Goal: Task Accomplishment & Management: Complete application form

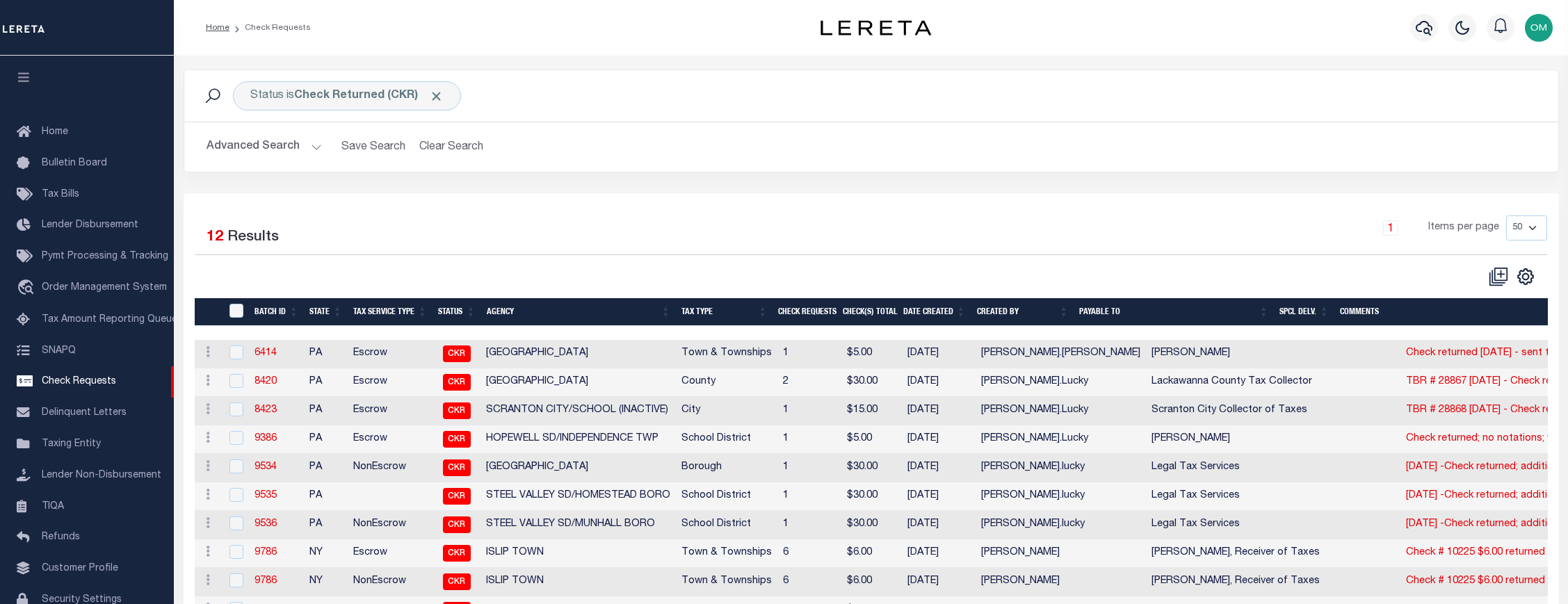
select select "50"
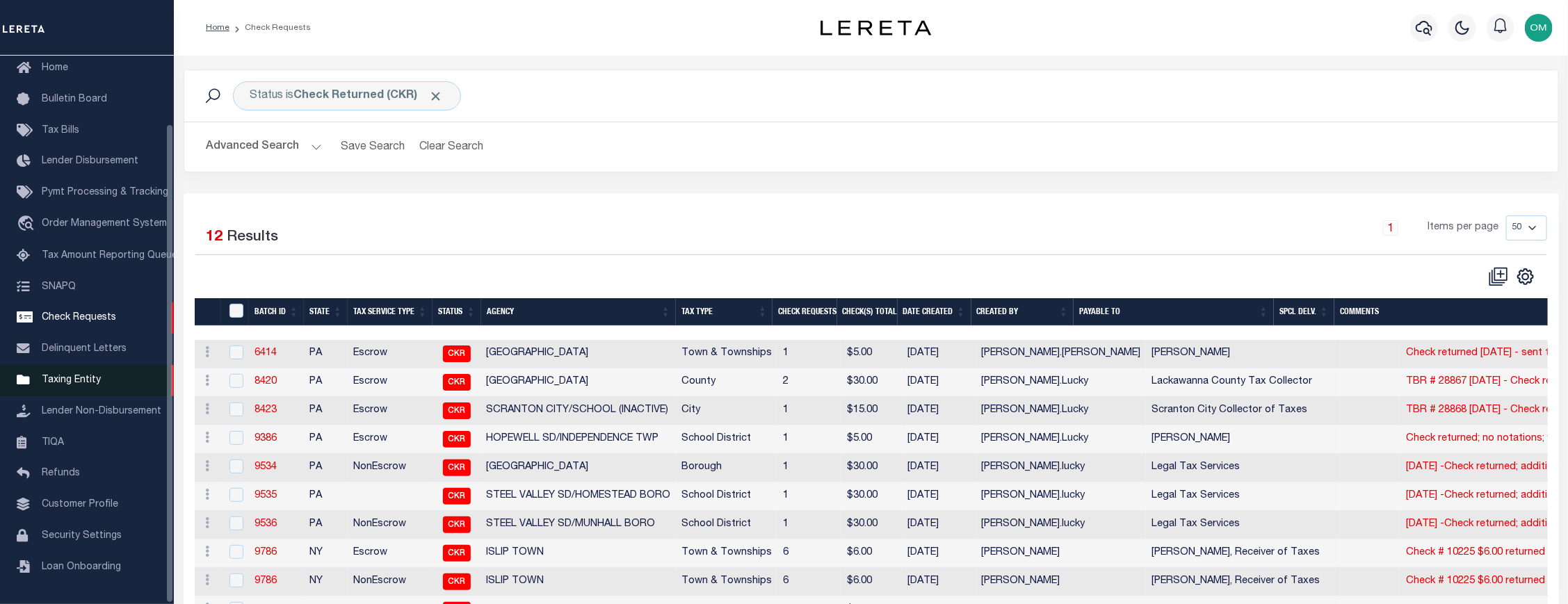
scroll to position [78, 0]
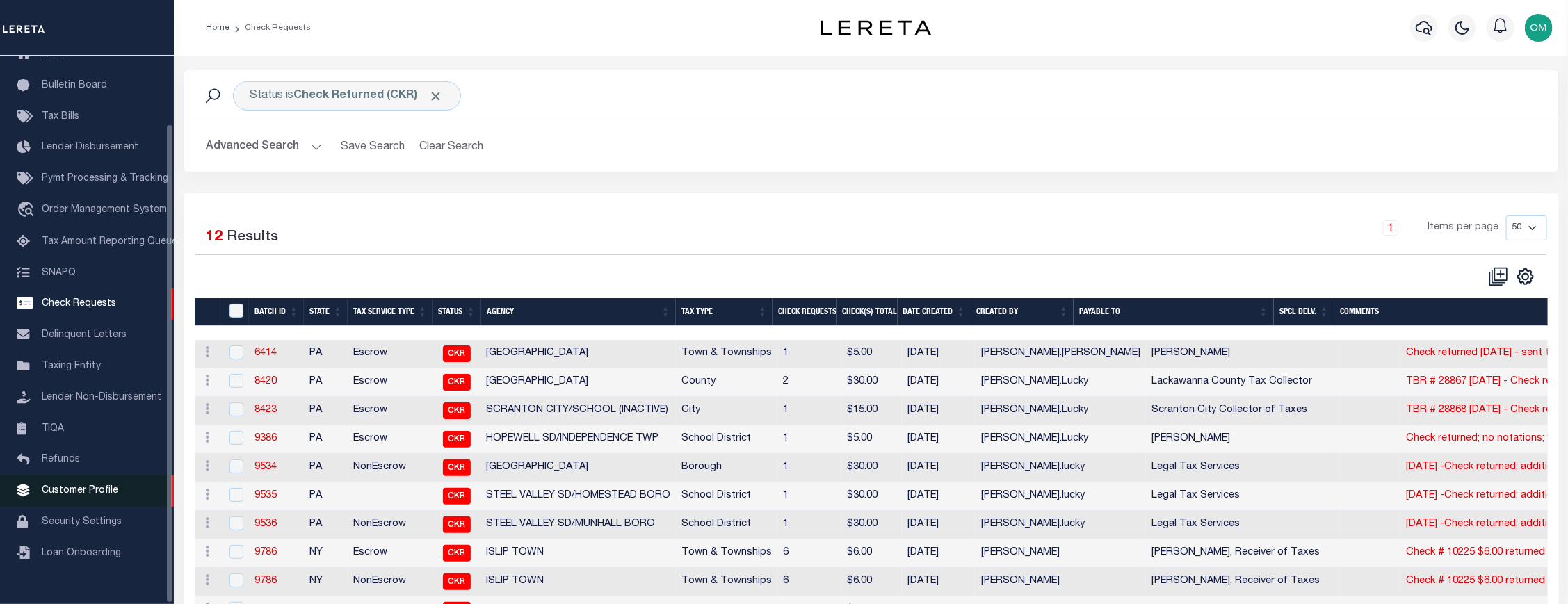
click at [97, 496] on link "Customer Profile" at bounding box center [87, 491] width 174 height 31
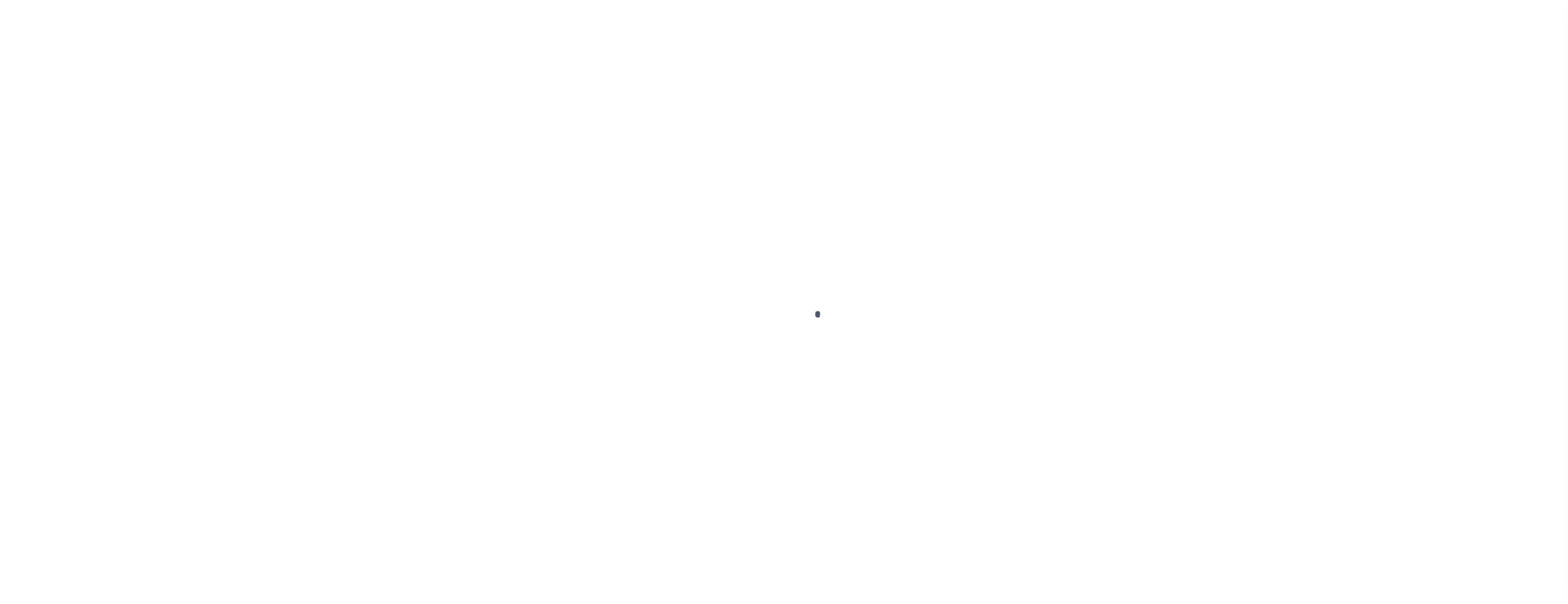
scroll to position [78, 0]
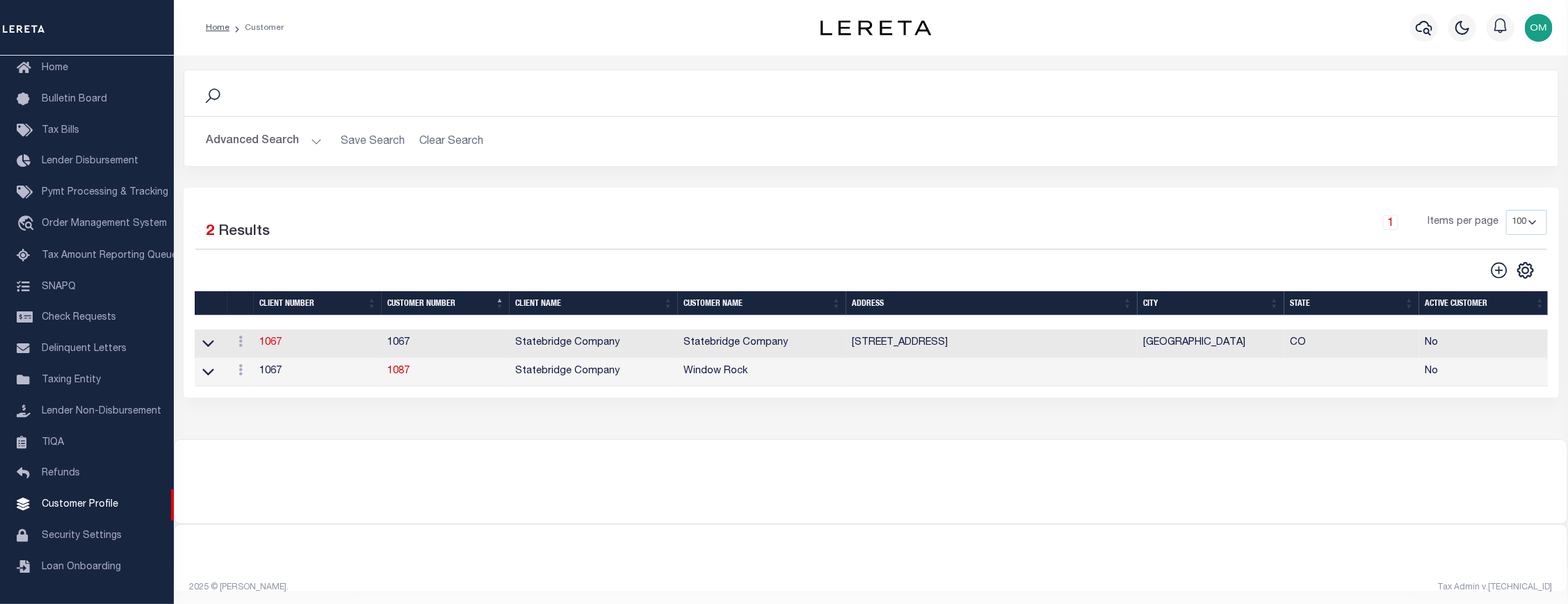
click at [312, 139] on button "Advanced Search" at bounding box center [264, 141] width 116 height 27
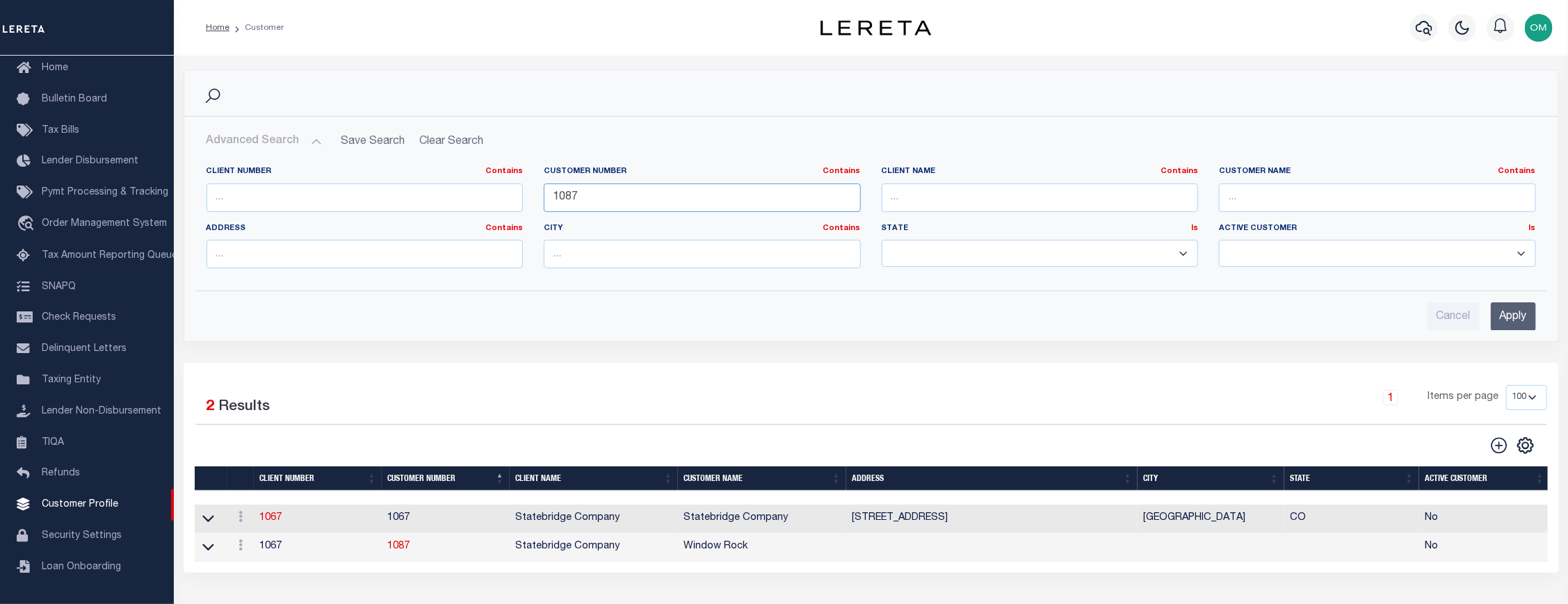
drag, startPoint x: 611, startPoint y: 202, endPoint x: 438, endPoint y: 197, distance: 173.1
click at [438, 197] on div "Client Number Contains Contains Is Customer Number Contains Contains Is 1087 Is" at bounding box center [871, 223] width 1351 height 114
type input "2285"
click at [1512, 315] on input "Apply" at bounding box center [1514, 317] width 45 height 28
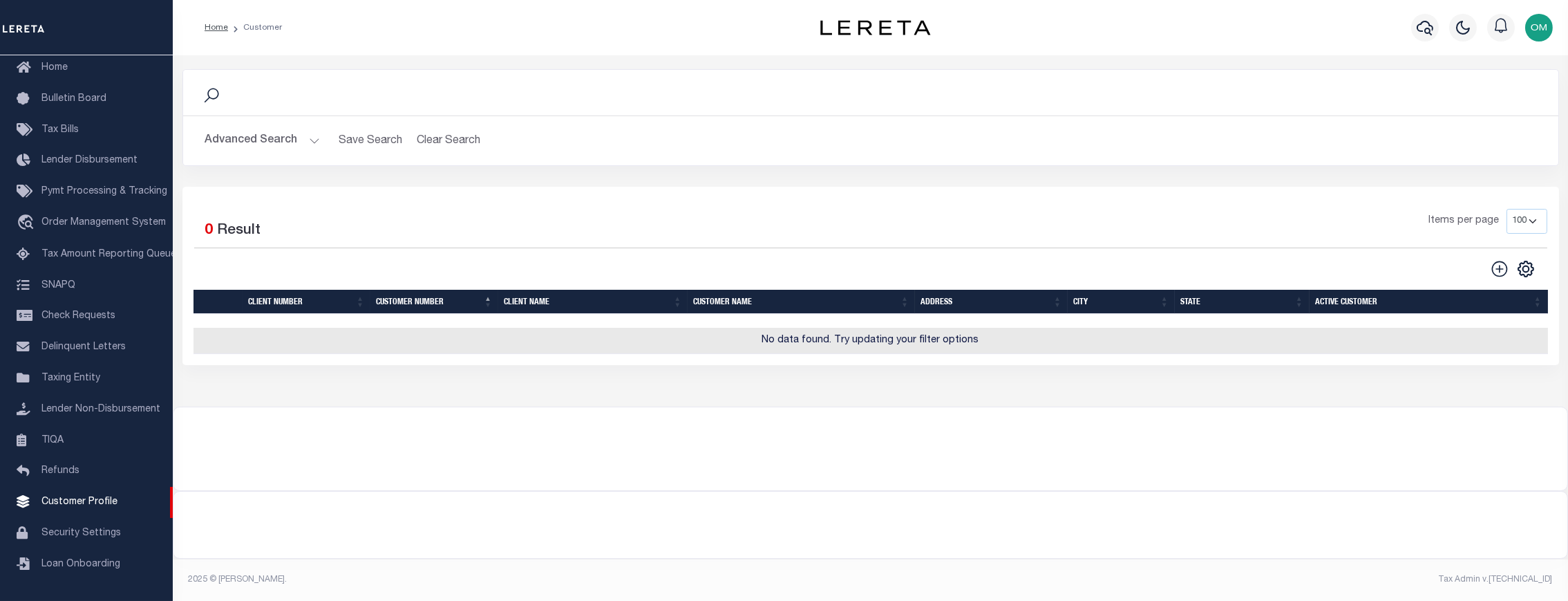
click at [296, 134] on button "Advanced Search" at bounding box center [263, 141] width 115 height 27
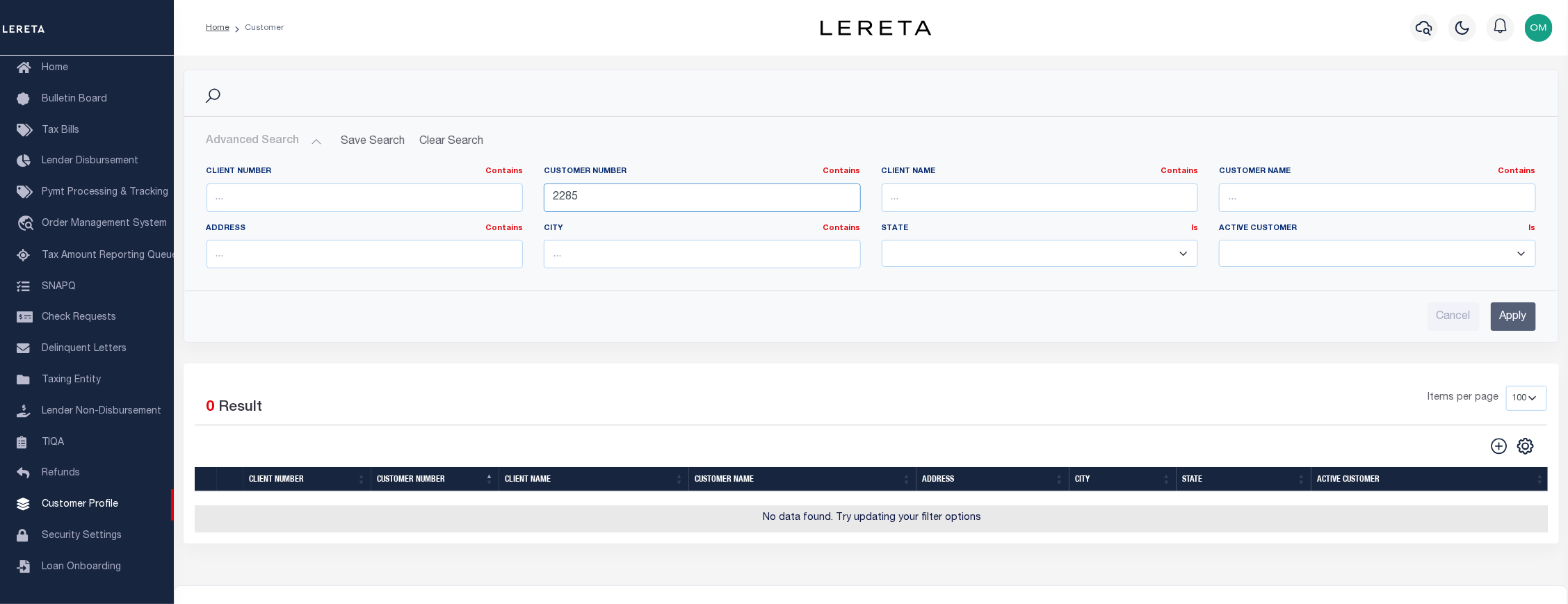
drag, startPoint x: 597, startPoint y: 200, endPoint x: 516, endPoint y: 200, distance: 81.0
click at [516, 200] on div "Client Number Contains Contains Is Customer Number Contains Contains Is 2285 Is" at bounding box center [871, 223] width 1351 height 114
click at [449, 193] on input "text" at bounding box center [365, 198] width 317 height 28
type input "3000"
click at [1520, 304] on input "Apply" at bounding box center [1514, 317] width 45 height 28
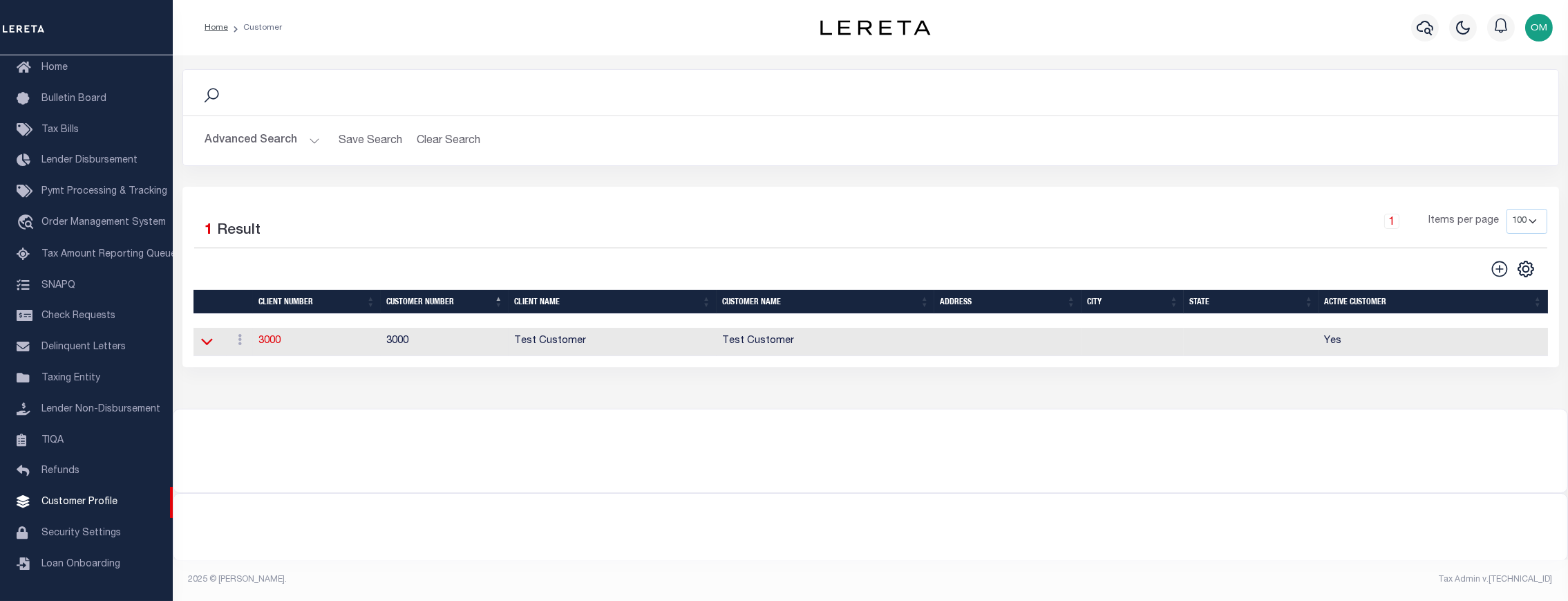
click at [212, 342] on icon at bounding box center [207, 341] width 12 height 15
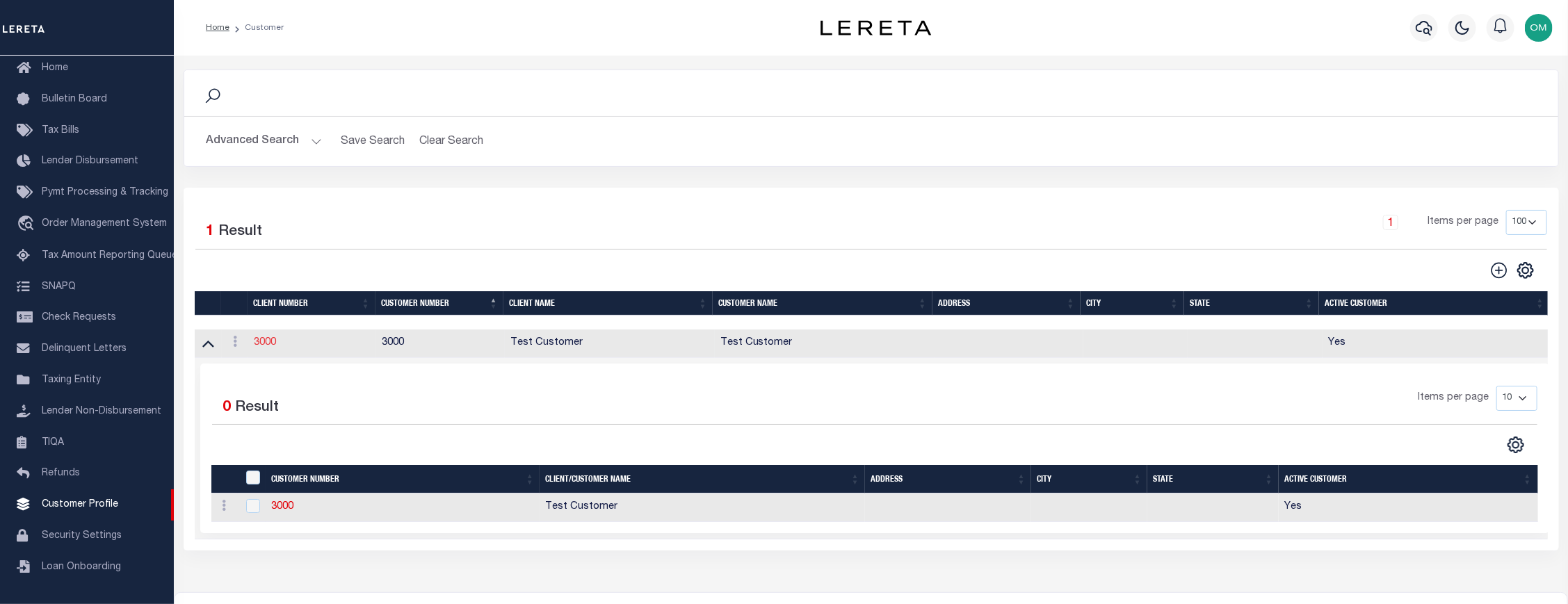
click at [260, 343] on link "3000" at bounding box center [264, 343] width 22 height 10
select select
type input "Test Customer"
type input "3000"
type input "Test Customer"
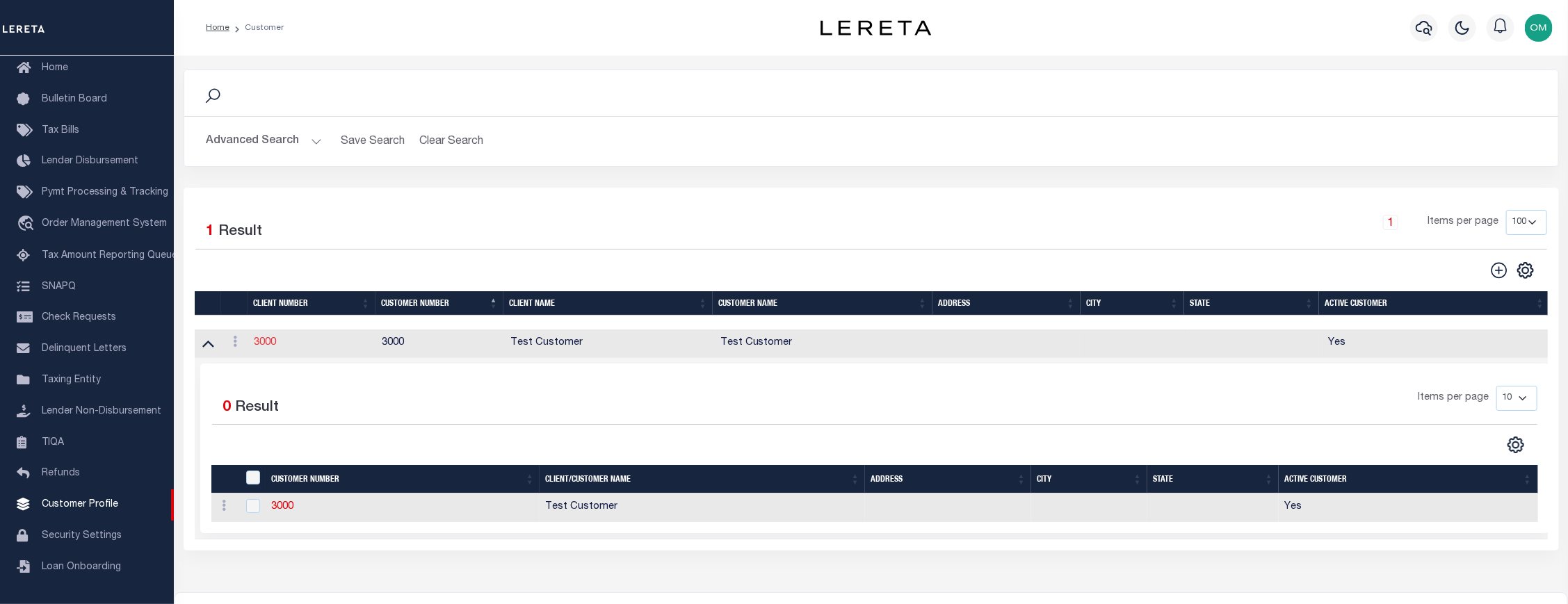
type input "Test"
type input "Customer"
select select "Residential"
checkbox input "true"
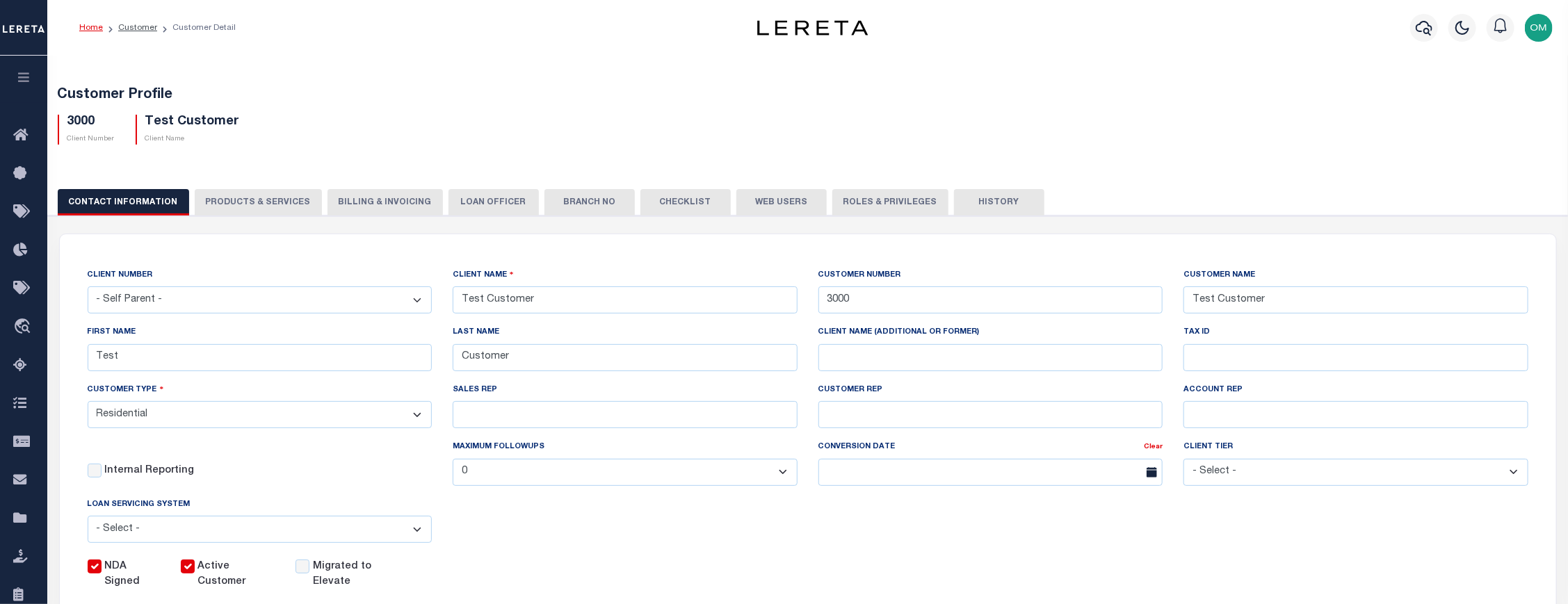
click at [360, 202] on button "Billing & Invoicing" at bounding box center [385, 202] width 116 height 26
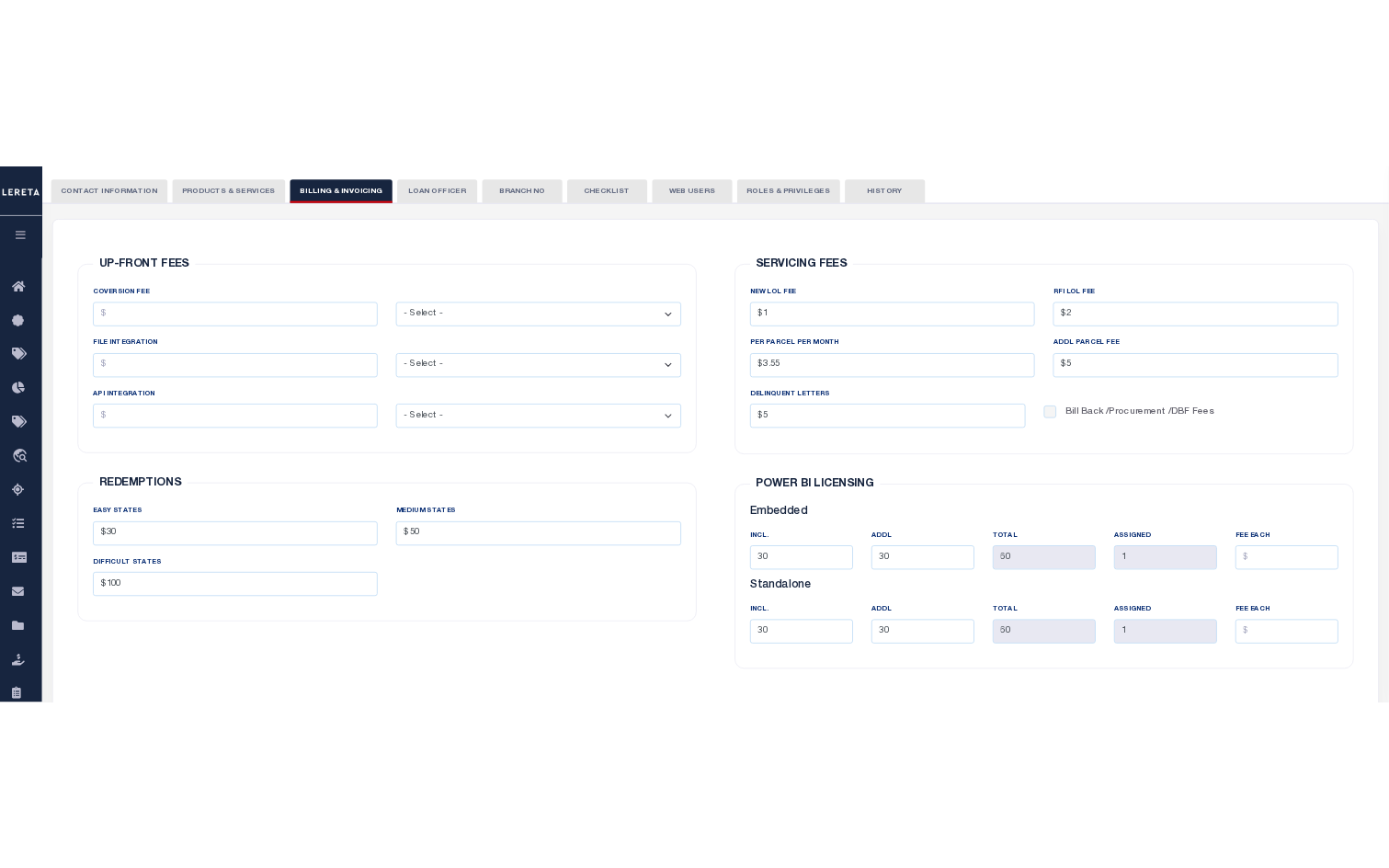
scroll to position [250, 0]
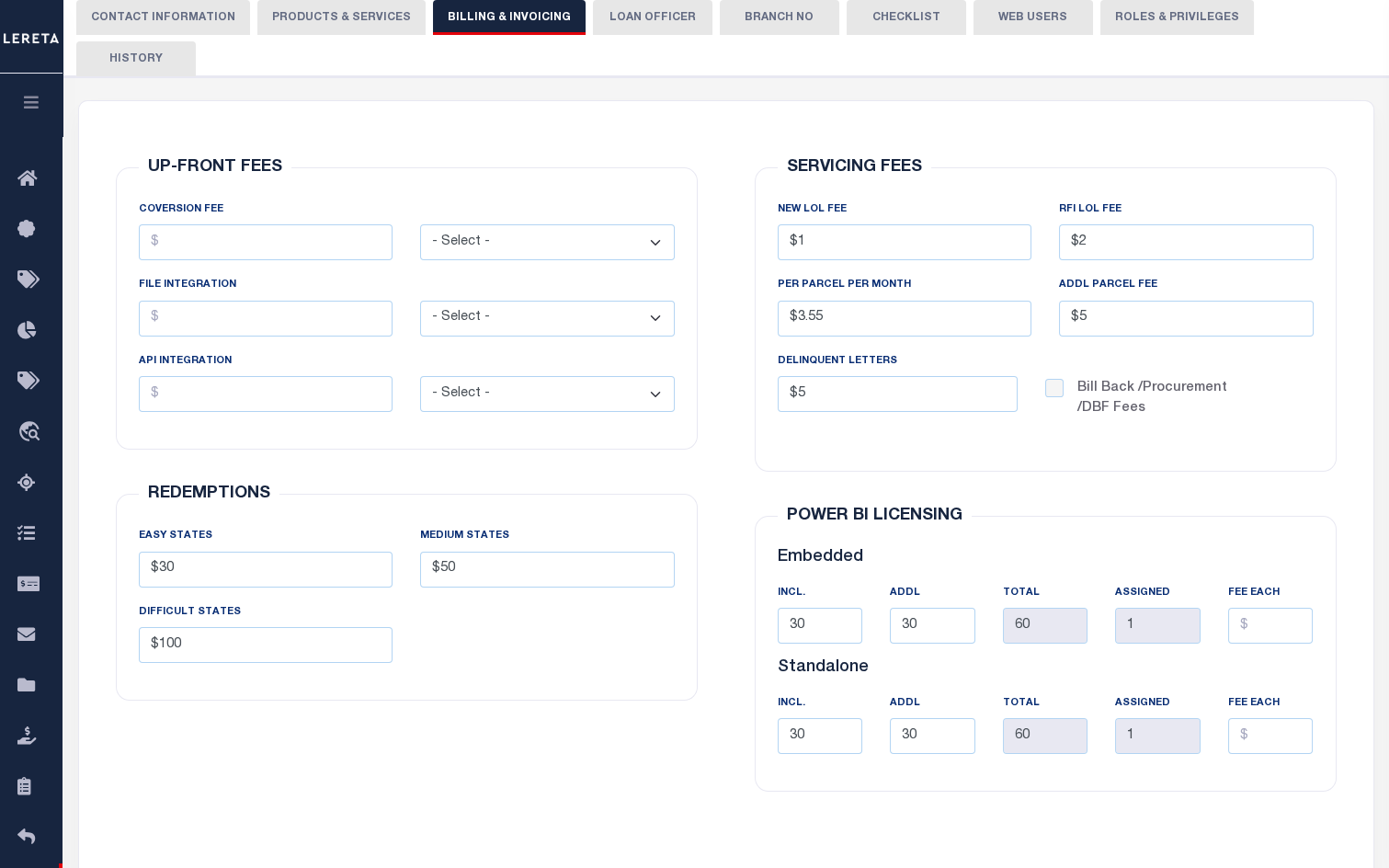
click at [1291, 798] on div "SERVICING FEES NEW LOL FEE $1 RFI LOL Fee $2 PER PARCEL PER MONTH $3.55 ADDL PA…" at bounding box center [1045, 480] width 611 height 756
click at [1098, 100] on div "UP-FRONT FEES COVERSION FEE - Select - Flat Per Loan Per Parcel - Select - 1" at bounding box center [725, 490] width 1296 height 780
